Goal: Task Accomplishment & Management: Use online tool/utility

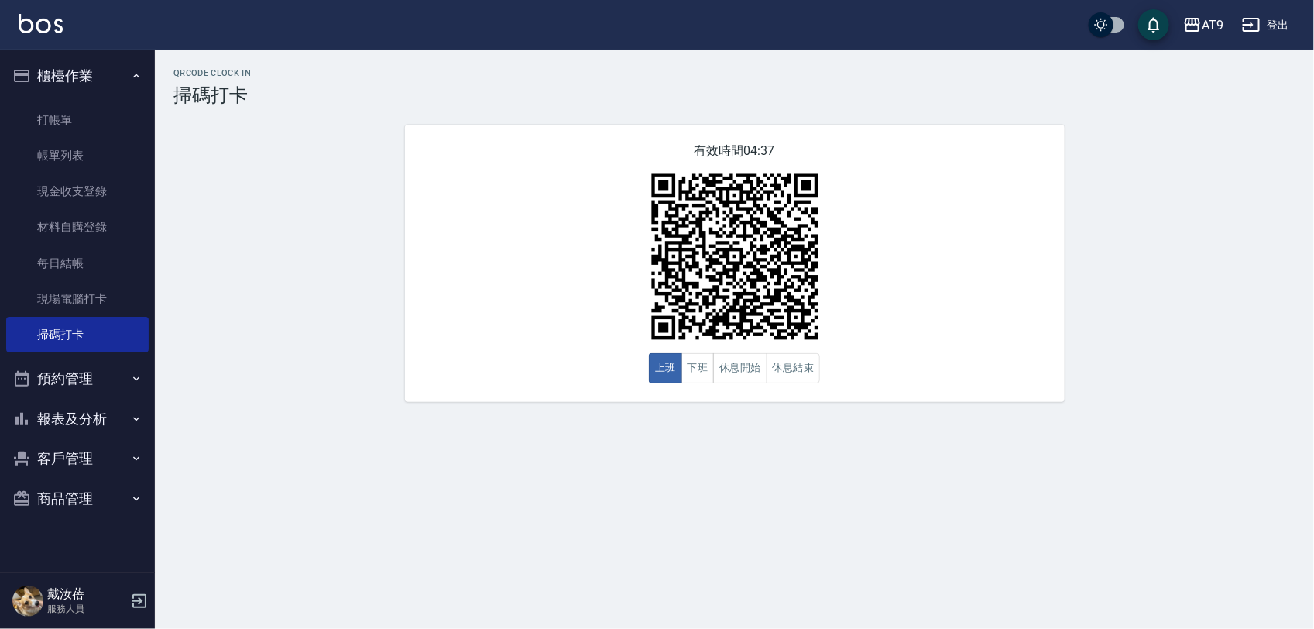
click at [420, 202] on div "有效時間 04:37 上班 下班 休息開始 休息結束" at bounding box center [735, 263] width 660 height 277
click at [79, 287] on link "現場電腦打卡" at bounding box center [77, 299] width 142 height 36
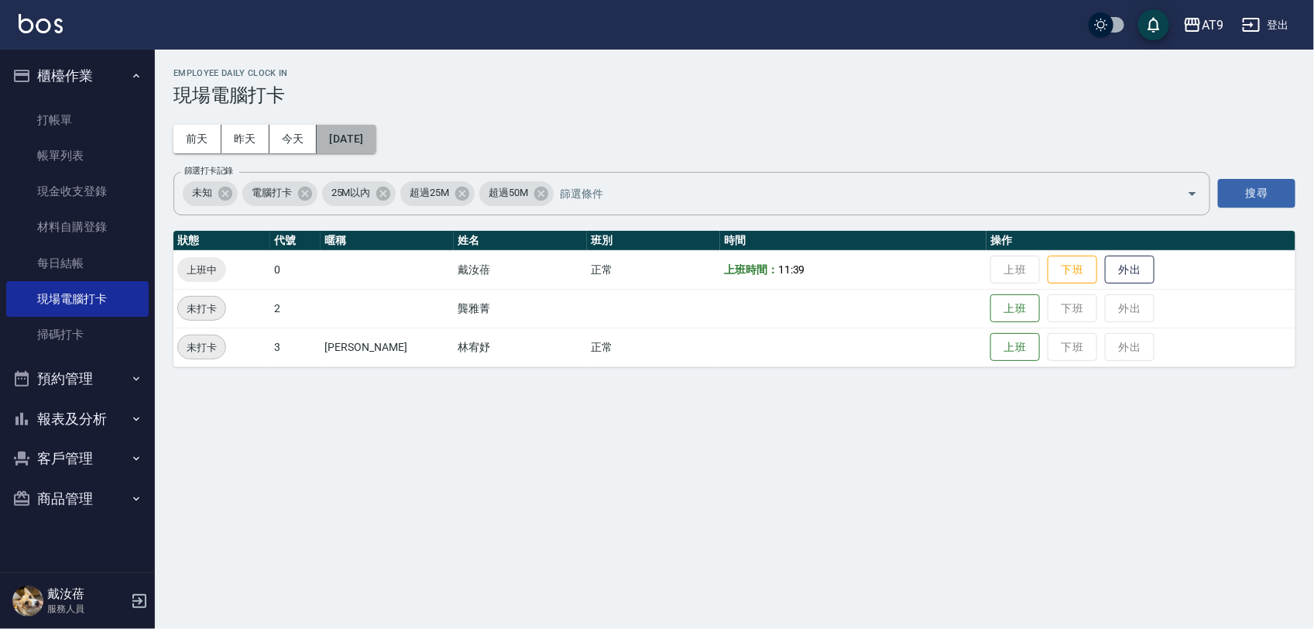
click at [349, 139] on button "[DATE]" at bounding box center [346, 139] width 59 height 29
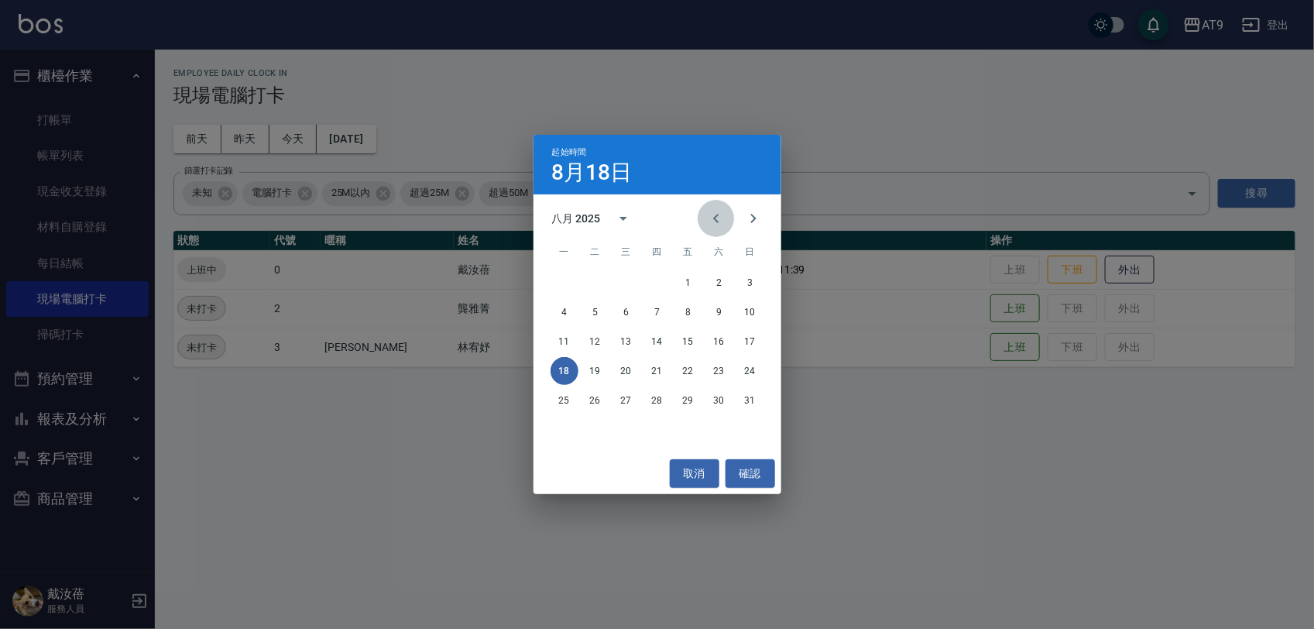
click at [718, 206] on button "Previous month" at bounding box center [715, 218] width 37 height 37
click at [743, 462] on button "確認" at bounding box center [750, 473] width 50 height 29
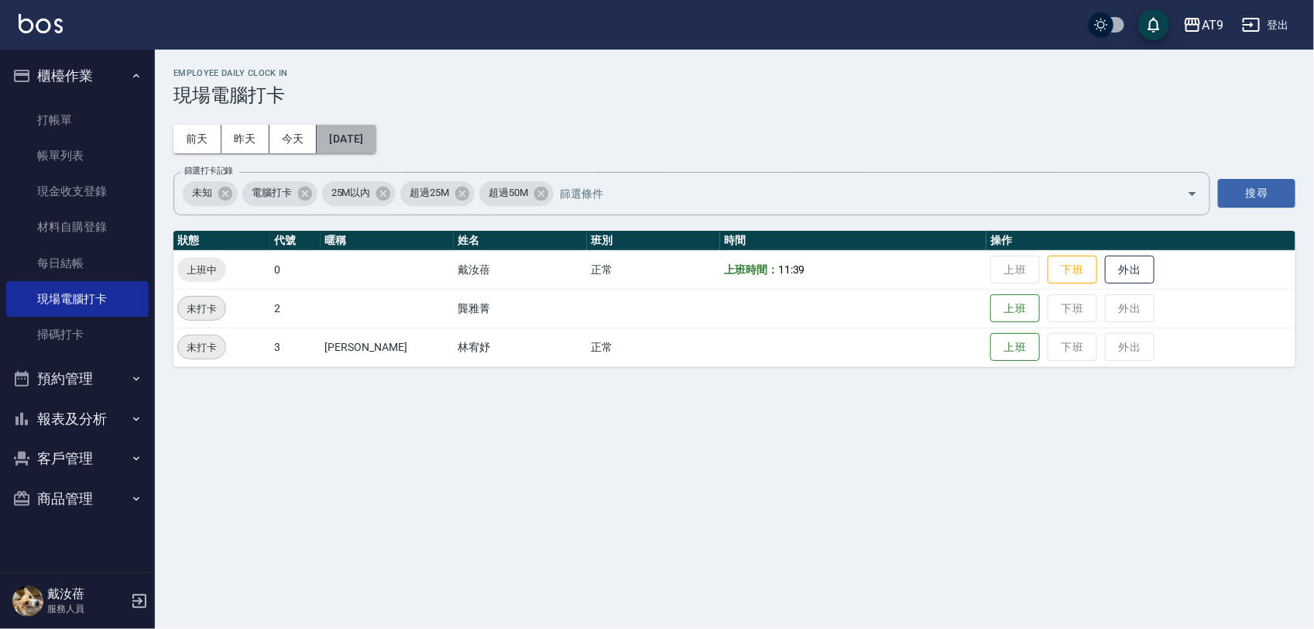
click at [362, 139] on button "[DATE]" at bounding box center [346, 139] width 59 height 29
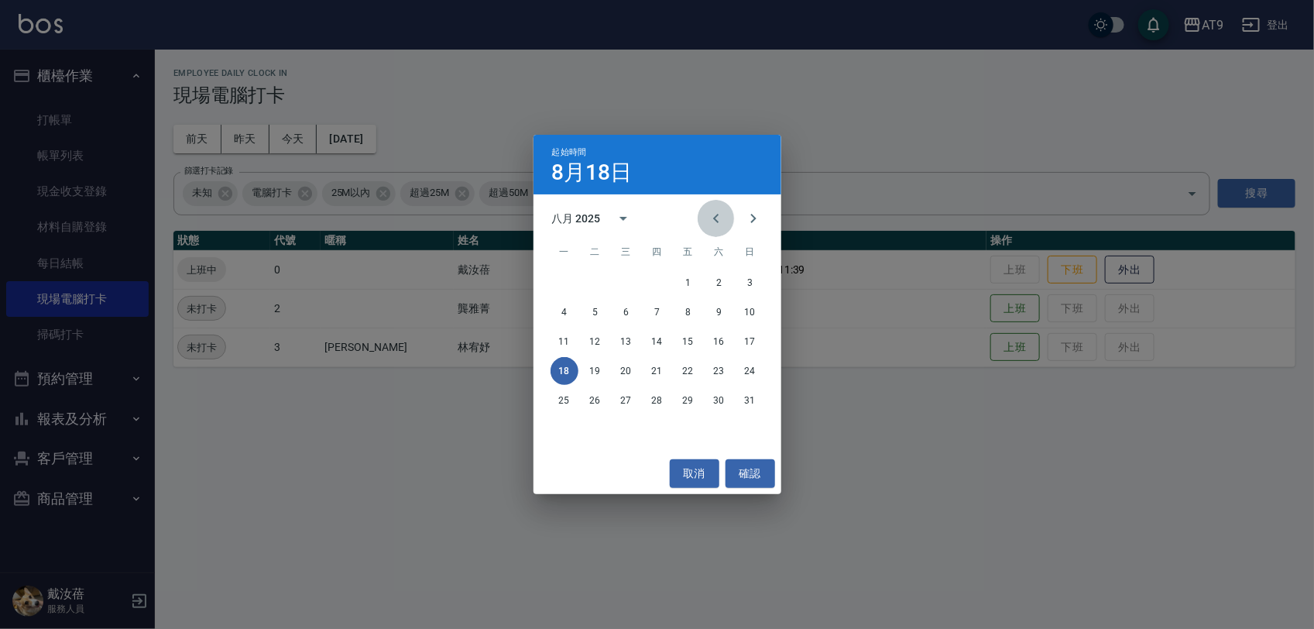
click at [722, 221] on icon "Previous month" at bounding box center [716, 218] width 19 height 19
click at [601, 280] on button "1" at bounding box center [595, 283] width 28 height 28
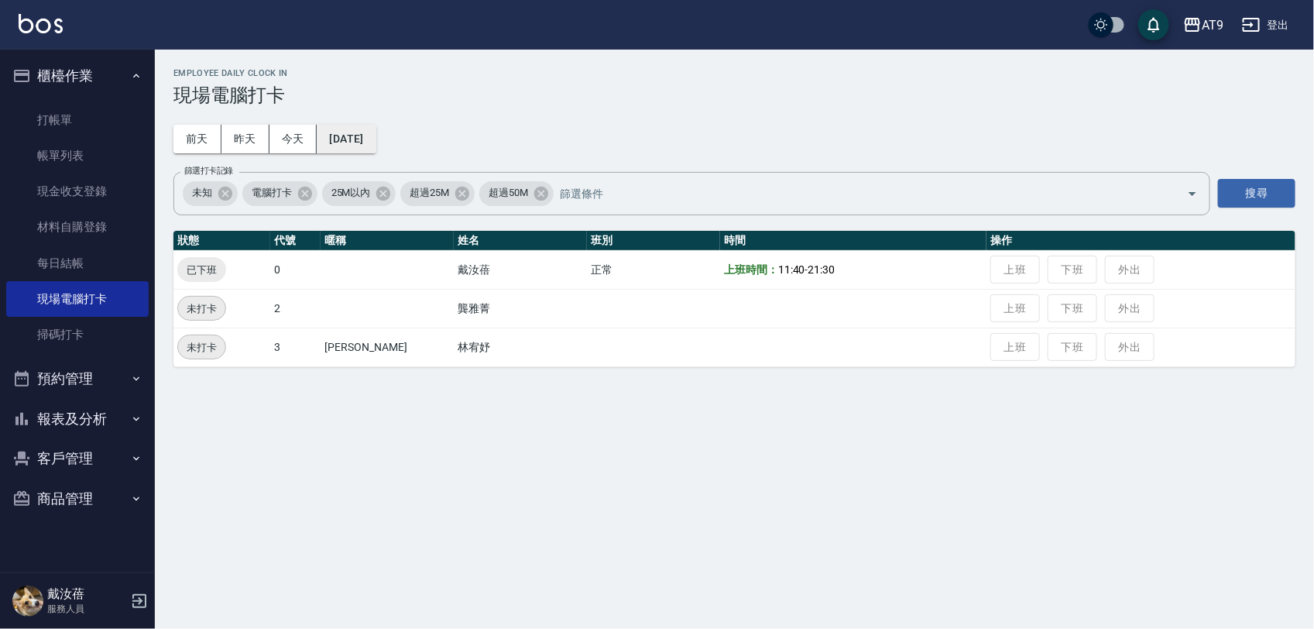
click at [365, 136] on button "[DATE]" at bounding box center [346, 139] width 59 height 29
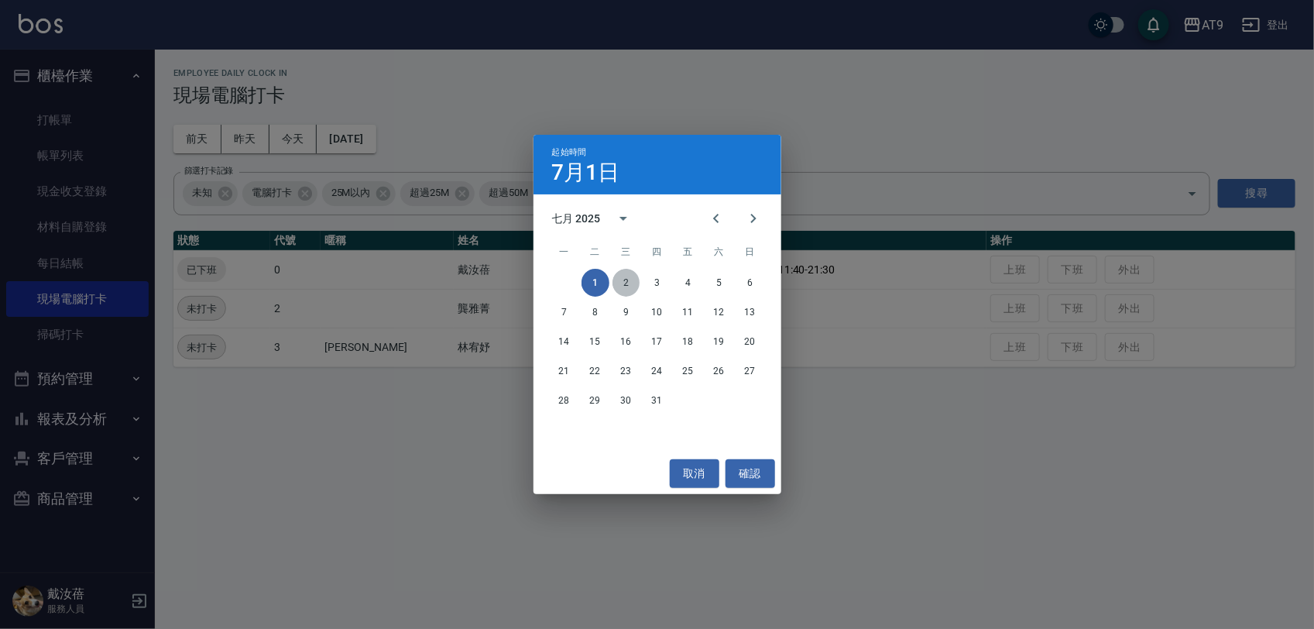
click at [616, 276] on button "2" at bounding box center [626, 283] width 28 height 28
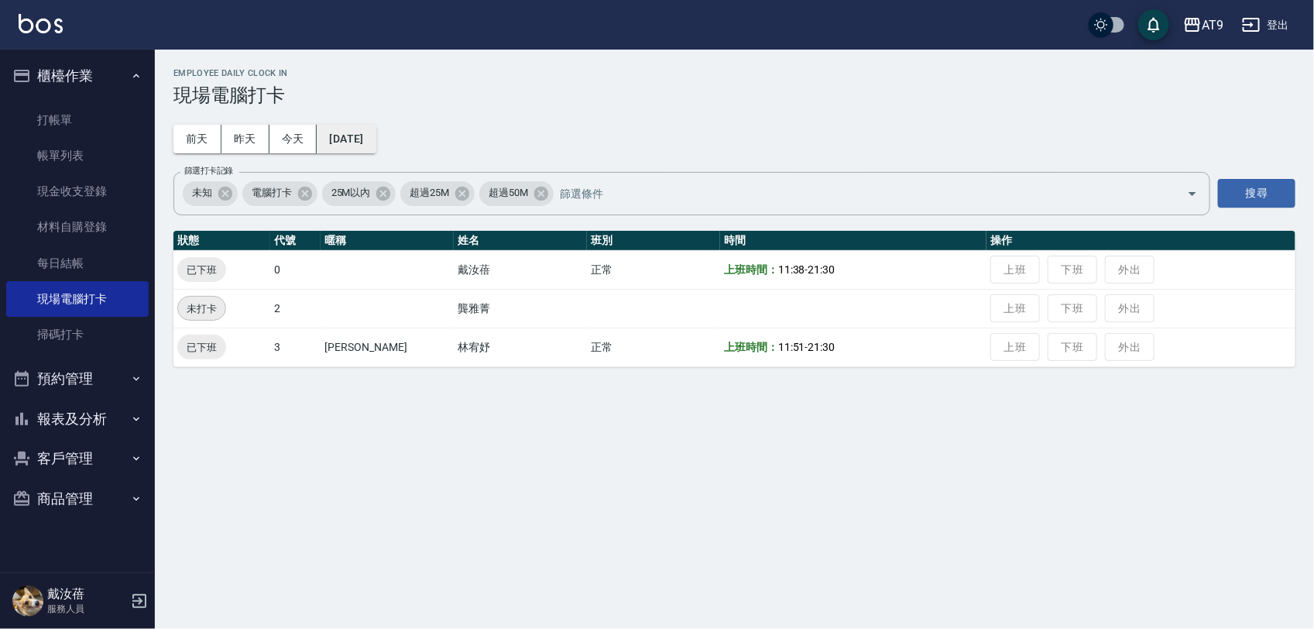
click at [355, 148] on button "[DATE]" at bounding box center [346, 139] width 59 height 29
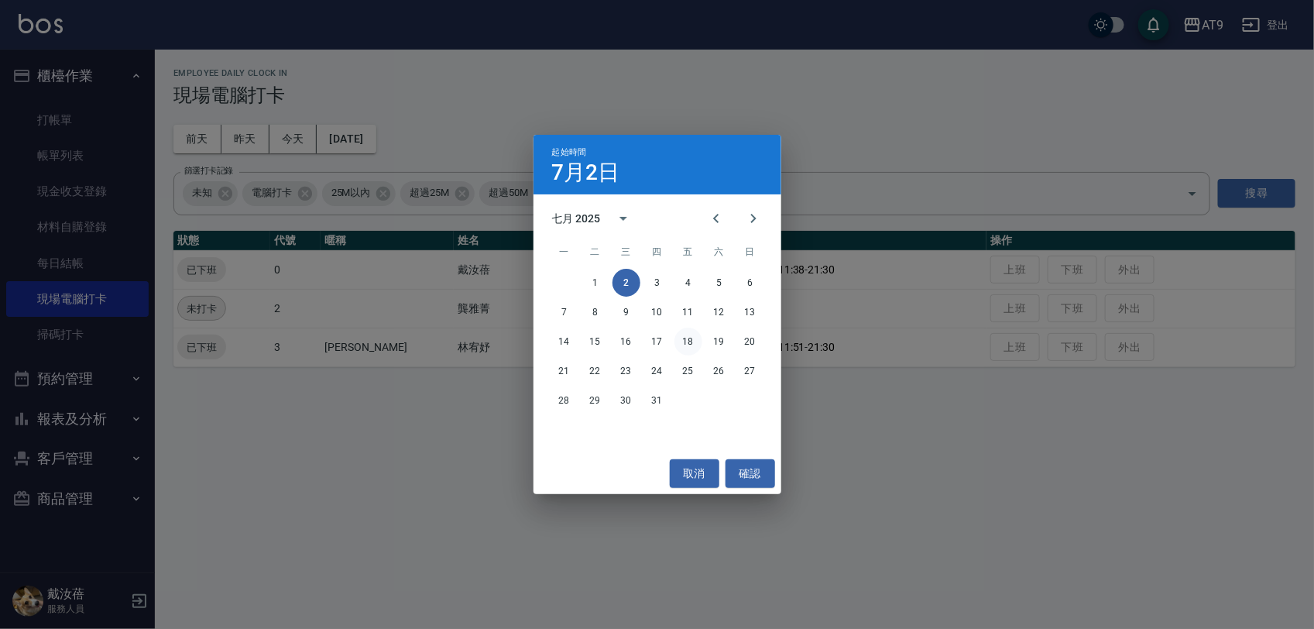
click at [697, 349] on button "18" at bounding box center [688, 341] width 28 height 28
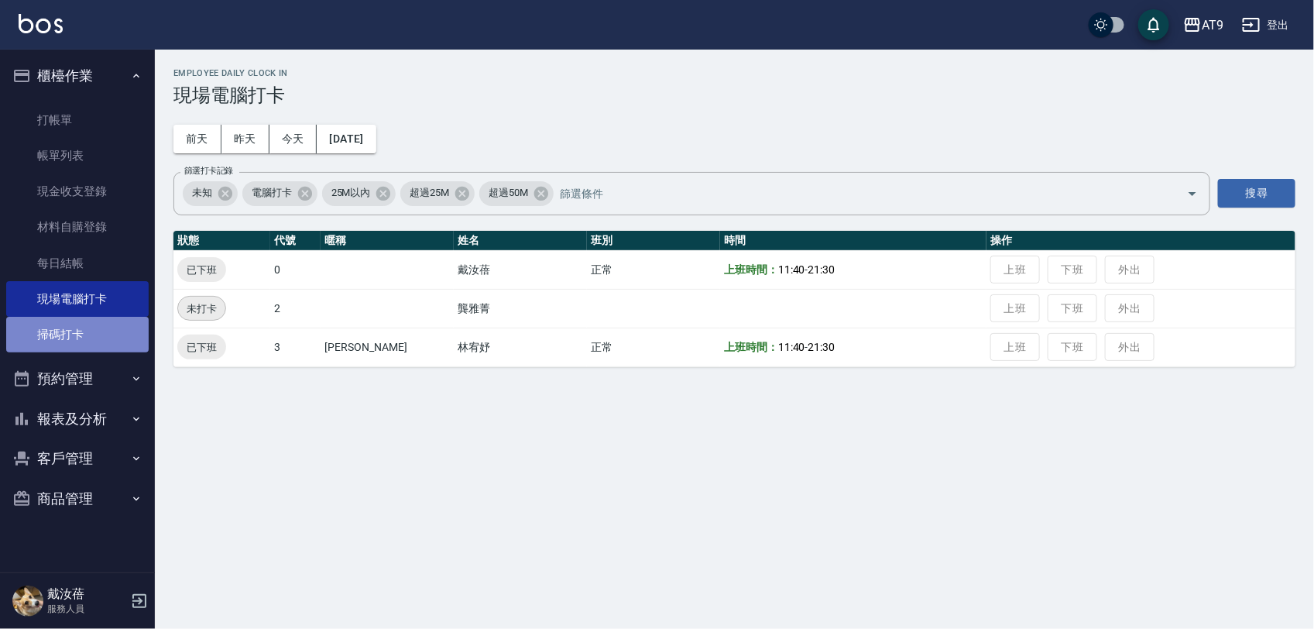
click at [51, 327] on link "掃碼打卡" at bounding box center [77, 335] width 142 height 36
